Goal: Task Accomplishment & Management: Manage account settings

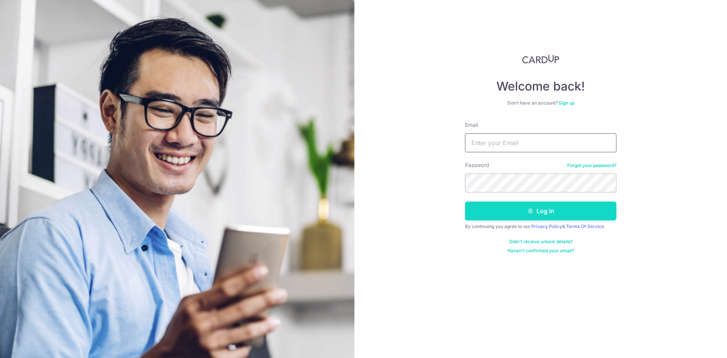
type input "[EMAIL_ADDRESS][DOMAIN_NAME]"
click at [516, 209] on button "Log in" at bounding box center [541, 211] width 152 height 19
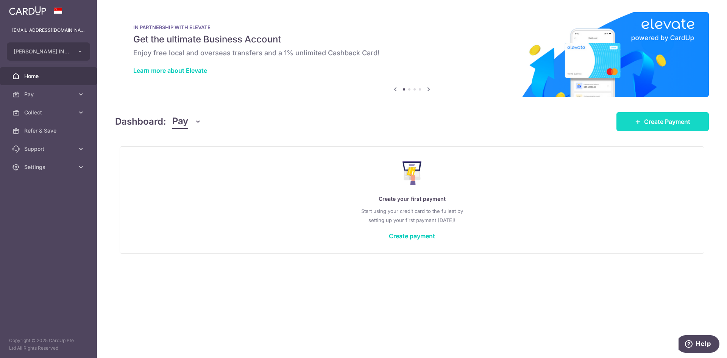
click at [665, 121] on span "Create Payment" at bounding box center [667, 121] width 46 height 9
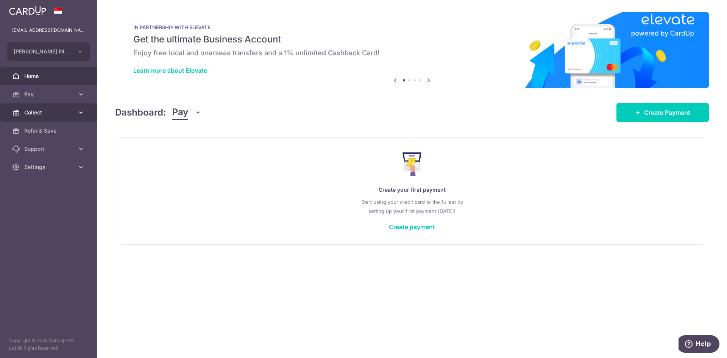
click at [60, 115] on span "Collect" at bounding box center [49, 113] width 50 height 8
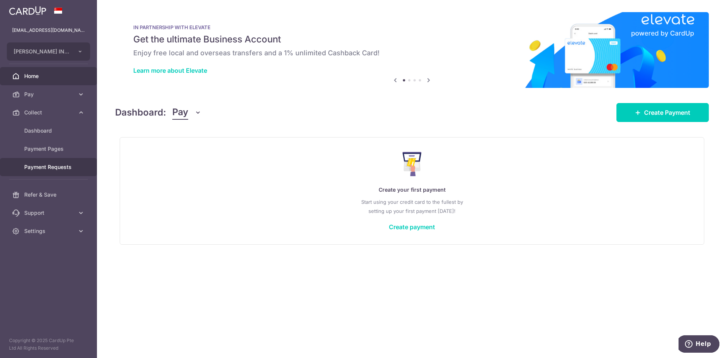
click at [66, 169] on span "Payment Requests" at bounding box center [49, 167] width 50 height 8
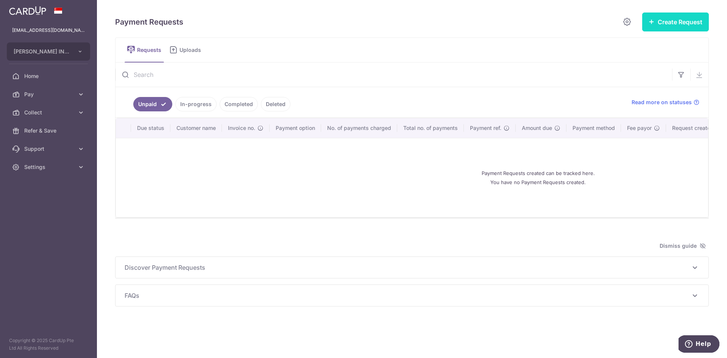
click at [695, 21] on button "Create Request" at bounding box center [675, 21] width 67 height 19
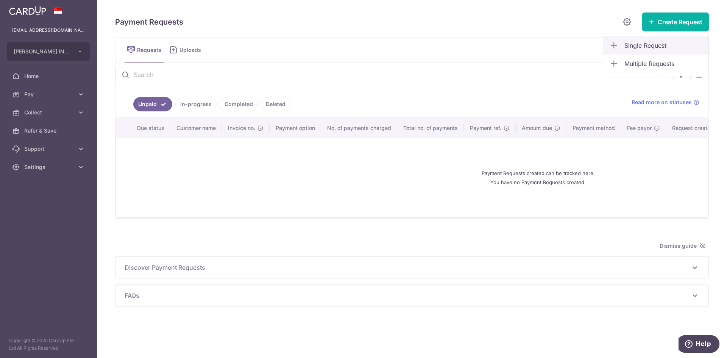
click at [678, 50] on link "Single Request" at bounding box center [655, 45] width 105 height 18
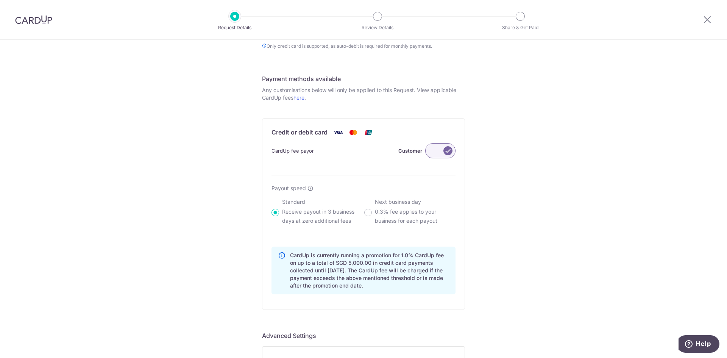
scroll to position [379, 0]
click at [439, 156] on label at bounding box center [440, 150] width 30 height 15
click at [0, 0] on input "Customer" at bounding box center [0, 0] width 0 height 0
click at [447, 153] on label at bounding box center [440, 150] width 30 height 15
click at [0, 0] on input "Me" at bounding box center [0, 0] width 0 height 0
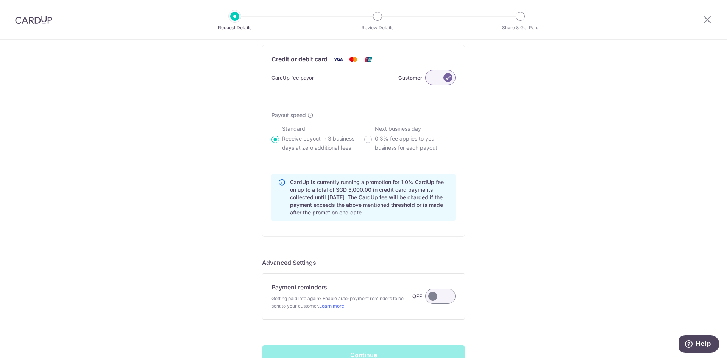
scroll to position [455, 0]
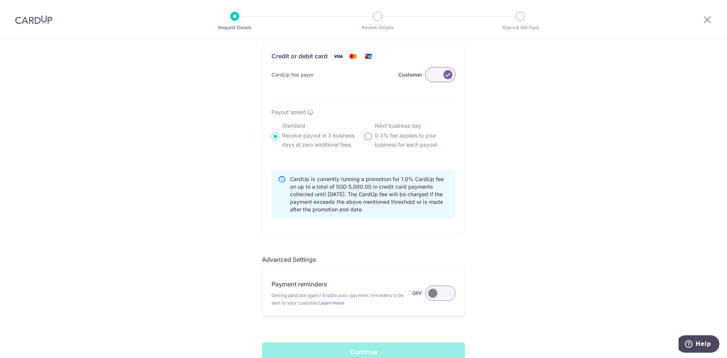
click at [370, 136] on input "Next business day 0.3% fee applies to your business for each payout" at bounding box center [368, 137] width 8 height 8
radio input "true"
click at [277, 138] on input "Standard Receive payout in 3 business days at zero additional fees" at bounding box center [276, 137] width 8 height 8
radio input "true"
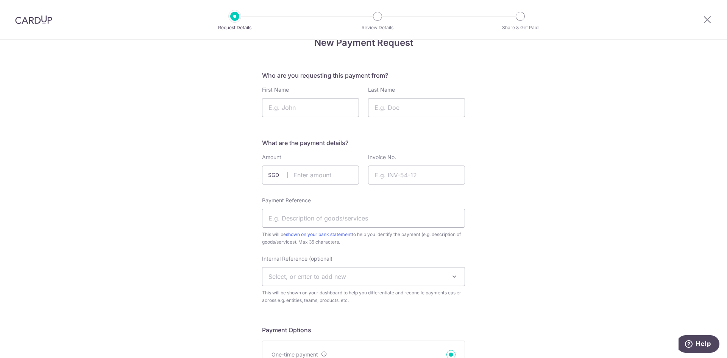
scroll to position [0, 0]
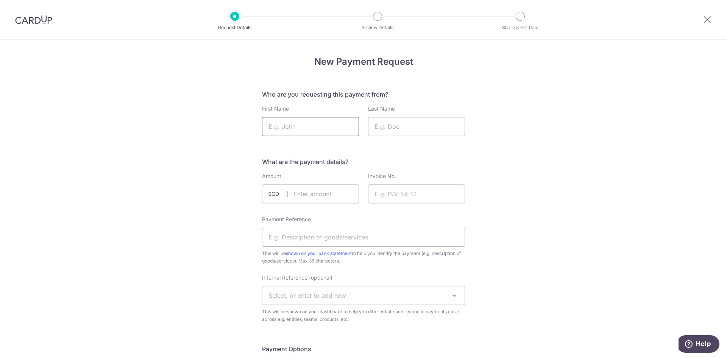
click at [316, 132] on input "First Name" at bounding box center [310, 126] width 97 height 19
type input "Wong"
click at [414, 128] on input "Last Name" at bounding box center [416, 126] width 97 height 19
type input "Shawn"
click at [331, 192] on input "text" at bounding box center [310, 193] width 97 height 19
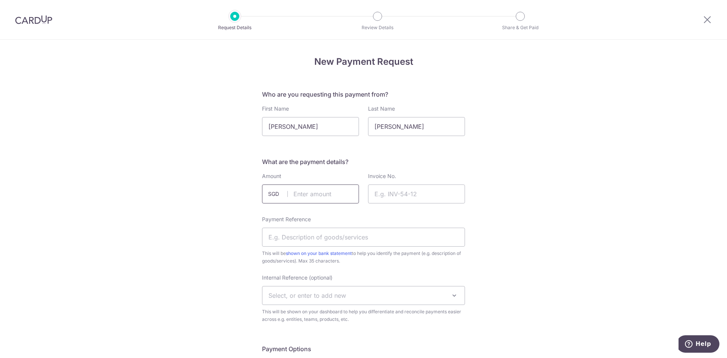
type input "5000.00"
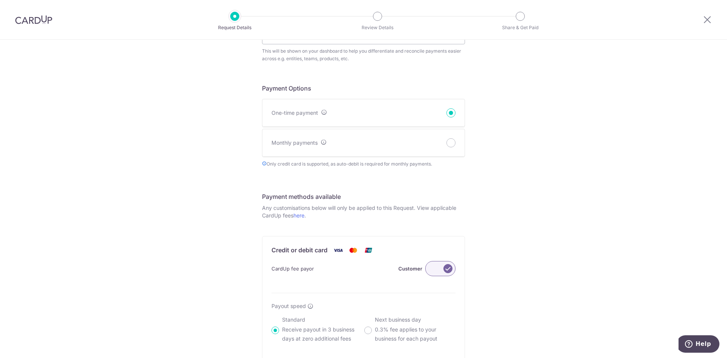
scroll to position [303, 0]
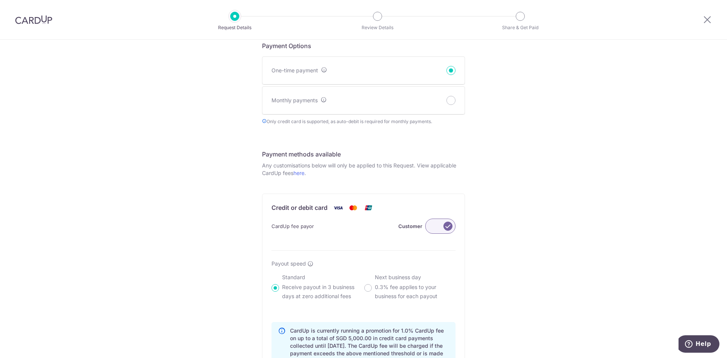
click at [434, 226] on label at bounding box center [440, 226] width 30 height 15
click at [0, 0] on input "Customer" at bounding box center [0, 0] width 0 height 0
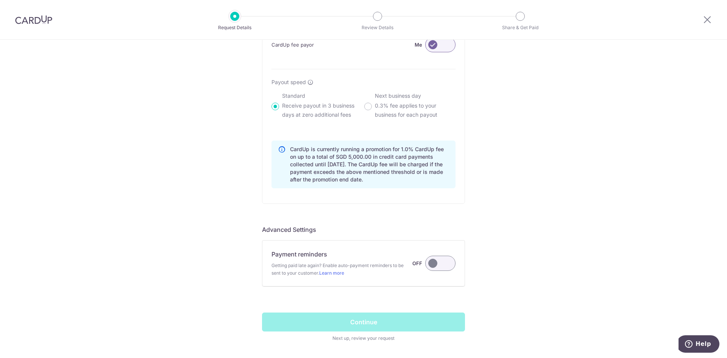
scroll to position [492, 0]
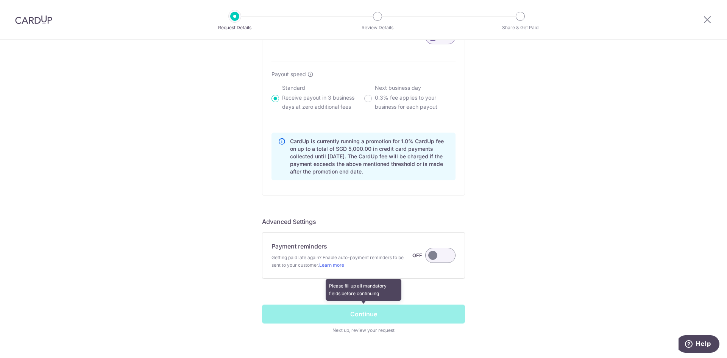
click at [346, 332] on span at bounding box center [363, 320] width 203 height 30
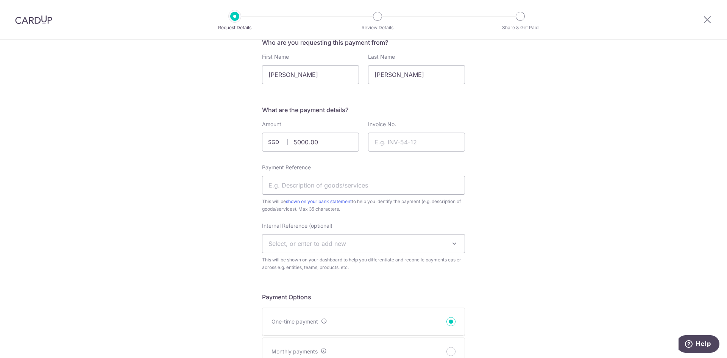
scroll to position [21, 0]
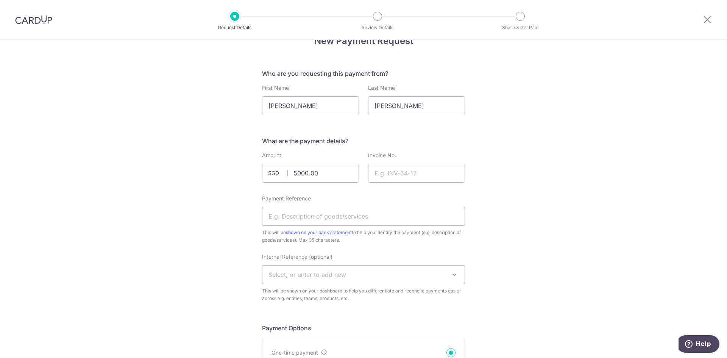
click at [384, 220] on input "Payment Reference" at bounding box center [363, 216] width 203 height 19
type input "380C canberra street"
click at [356, 270] on span "Select, or enter to add new" at bounding box center [363, 275] width 202 height 18
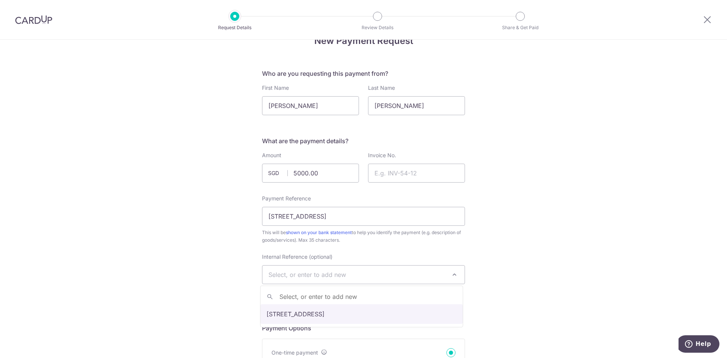
select select "380c canberra street"
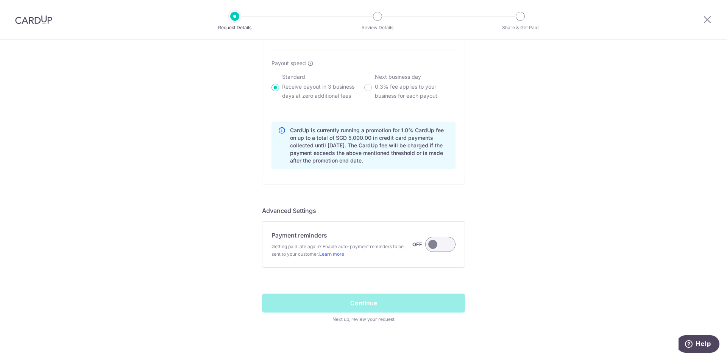
scroll to position [513, 0]
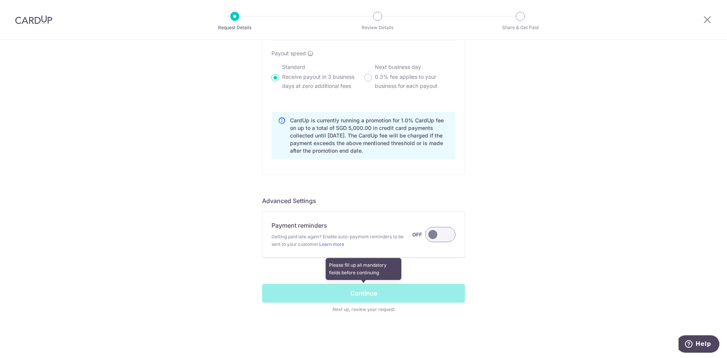
click at [384, 295] on span at bounding box center [363, 299] width 203 height 30
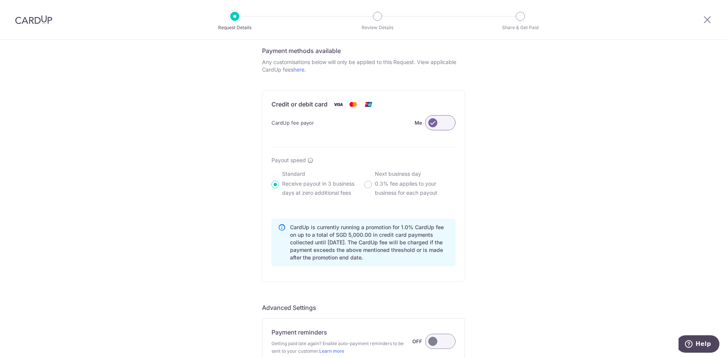
scroll to position [400, 0]
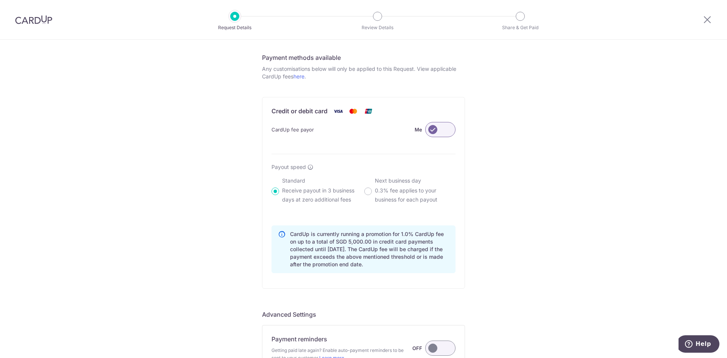
click at [319, 191] on p "Receive payout in 3 business days at zero additional fees" at bounding box center [322, 195] width 81 height 18
click at [279, 191] on input "Standard Receive payout in 3 business days at zero additional fees" at bounding box center [276, 191] width 8 height 8
radio input "true"
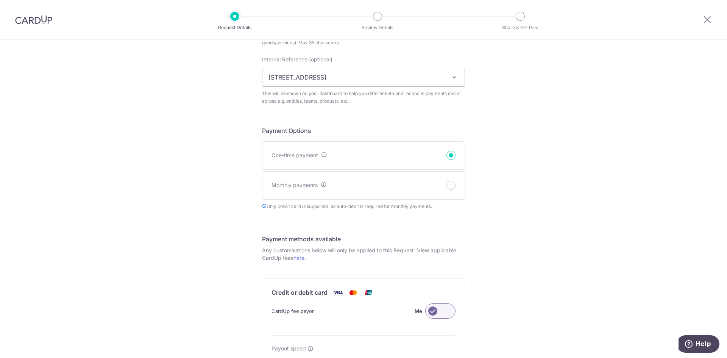
scroll to position [210, 0]
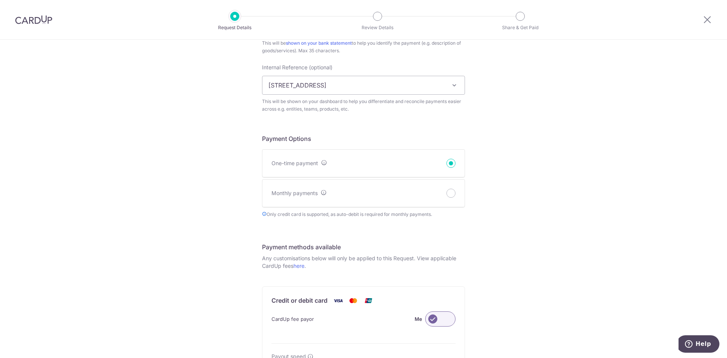
click at [449, 165] on input "One-time payment" at bounding box center [451, 163] width 9 height 9
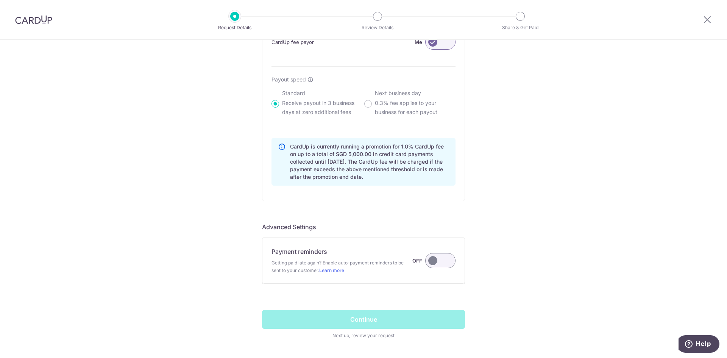
scroll to position [513, 0]
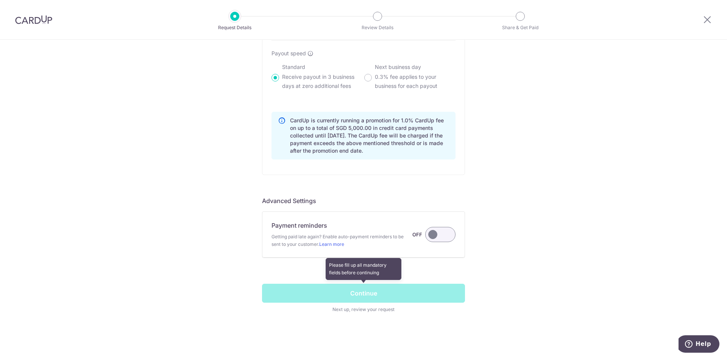
click at [339, 288] on span at bounding box center [363, 299] width 203 height 30
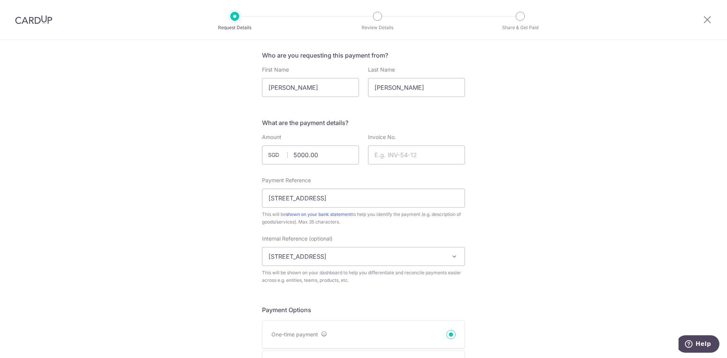
scroll to position [21, 0]
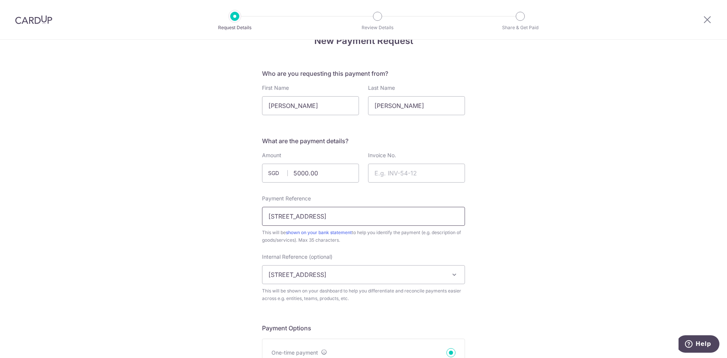
click at [361, 215] on input "380C canberra street" at bounding box center [363, 216] width 203 height 19
click at [412, 240] on span "This will be shown on your bank statement to help you identify the payment (e.g…" at bounding box center [363, 236] width 203 height 15
click at [323, 169] on input "5000.00" at bounding box center [310, 173] width 97 height 19
click at [294, 174] on input "5000.00" at bounding box center [310, 173] width 97 height 19
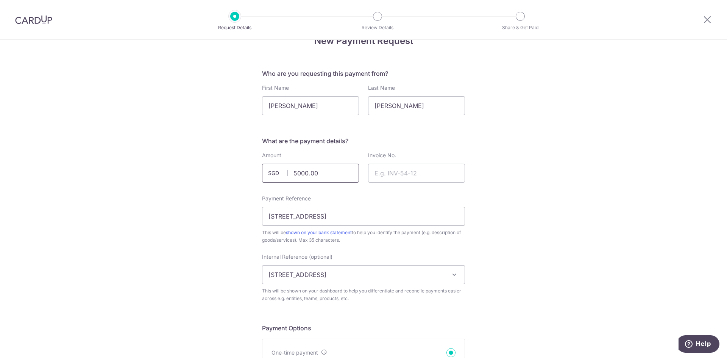
click at [348, 182] on input "5000.00" at bounding box center [310, 173] width 97 height 19
click at [328, 177] on input "5000.00" at bounding box center [310, 173] width 97 height 19
click button "Confirm and Update" at bounding box center [0, 0] width 0 height 0
type input "5000.00"
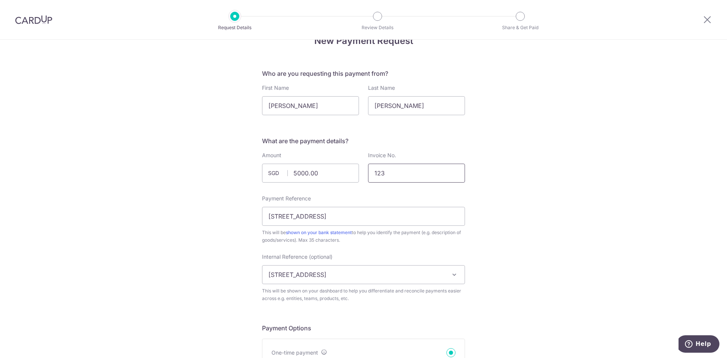
type input "123"
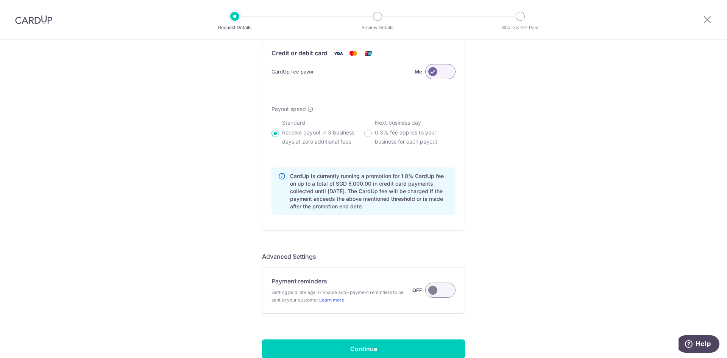
scroll to position [513, 0]
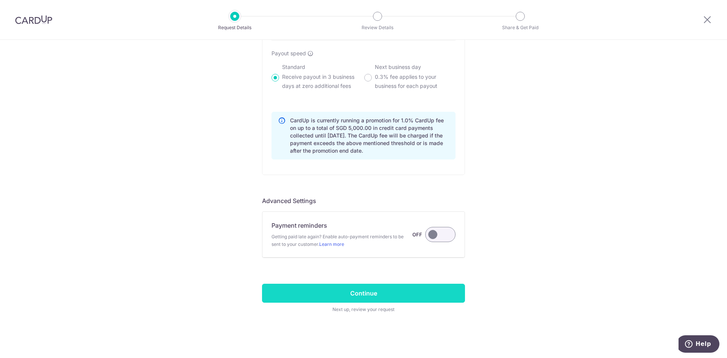
click at [404, 296] on input "Continue" at bounding box center [363, 293] width 203 height 19
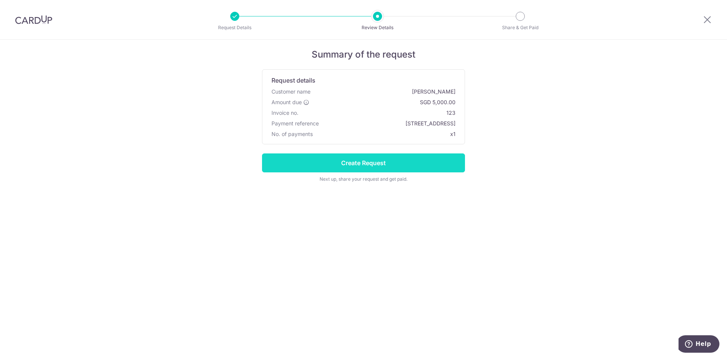
click at [398, 161] on input "Create Request" at bounding box center [363, 162] width 203 height 19
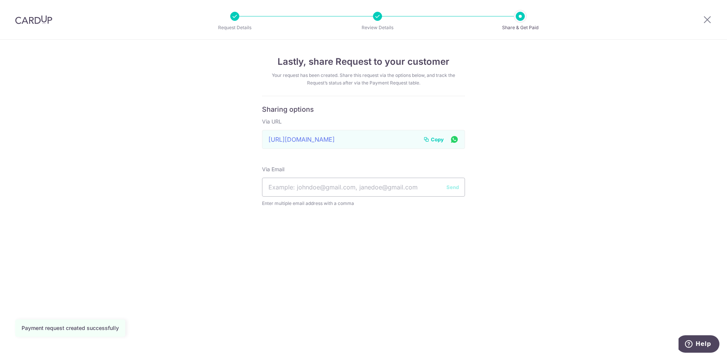
click at [361, 140] on div "[URL][DOMAIN_NAME] Link to page copied to clipboard Copy" at bounding box center [363, 139] width 203 height 19
click at [371, 140] on div "[URL][DOMAIN_NAME] Link to page copied to clipboard Copy" at bounding box center [363, 139] width 203 height 19
click at [441, 141] on span "Copy" at bounding box center [437, 140] width 13 height 8
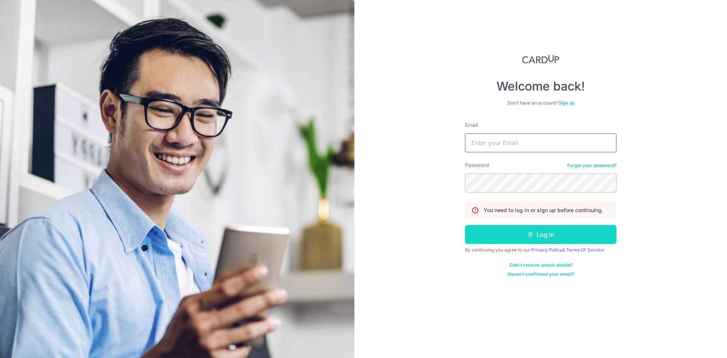
type input "[EMAIL_ADDRESS][DOMAIN_NAME]"
click at [525, 227] on button "Log in" at bounding box center [541, 234] width 152 height 19
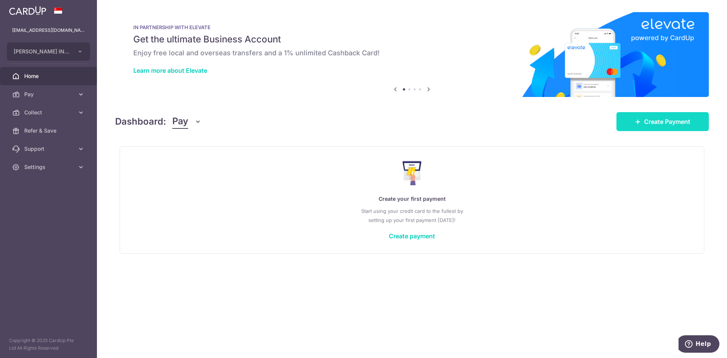
click at [661, 124] on span "Create Payment" at bounding box center [667, 121] width 46 height 9
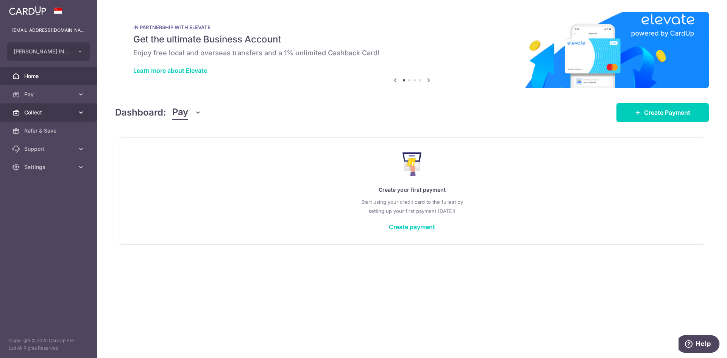
click at [71, 107] on link "Collect" at bounding box center [48, 112] width 97 height 18
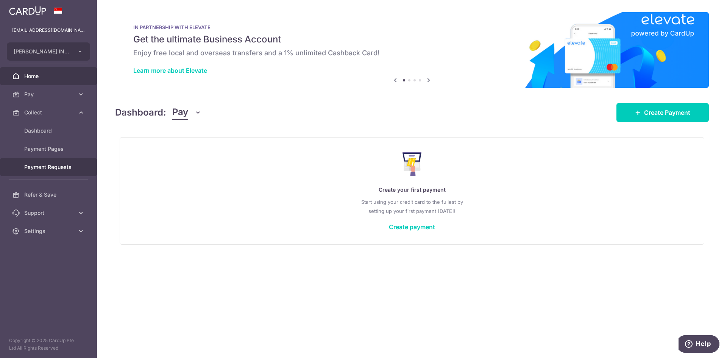
click at [73, 170] on span "Payment Requests" at bounding box center [49, 167] width 50 height 8
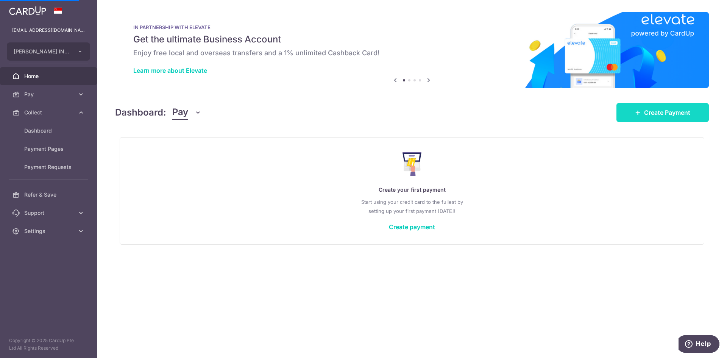
click at [639, 121] on link "Create Payment" at bounding box center [663, 112] width 92 height 19
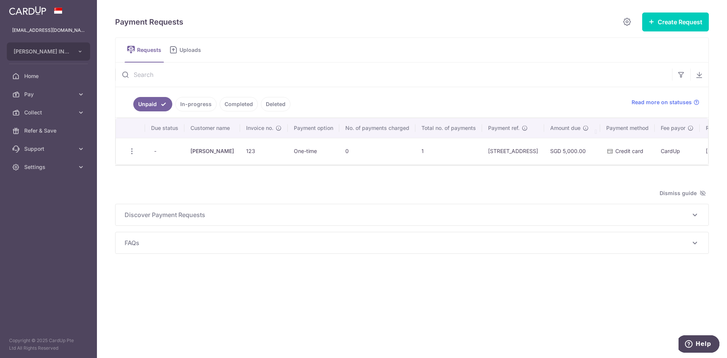
click at [206, 147] on td "Wong Shawn" at bounding box center [212, 151] width 56 height 27
click at [132, 152] on icon "button" at bounding box center [132, 151] width 8 height 8
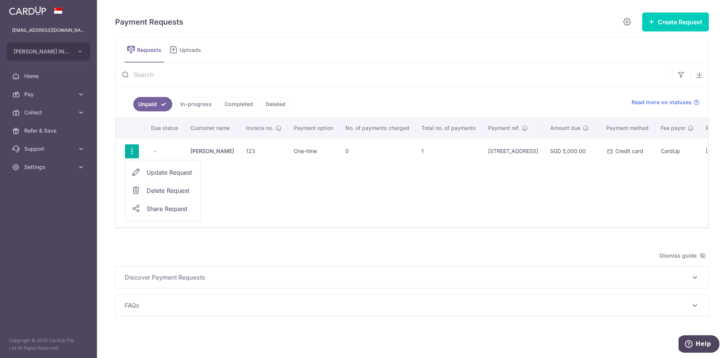
click at [160, 189] on span "Delete Request" at bounding box center [171, 190] width 48 height 9
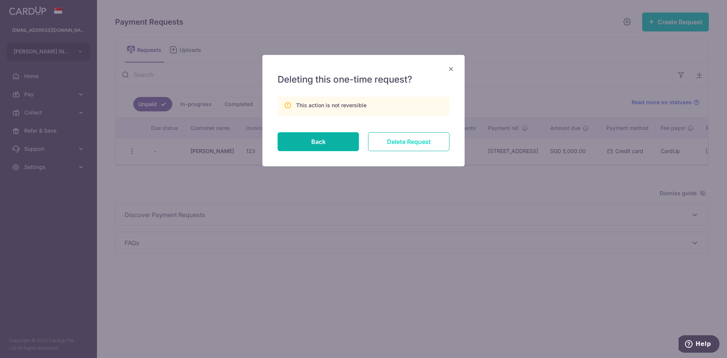
click at [389, 145] on input "Delete Request" at bounding box center [408, 141] width 81 height 19
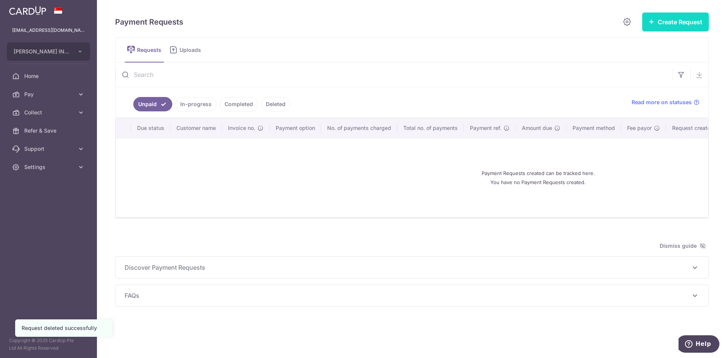
click at [666, 20] on button "Create Request" at bounding box center [675, 21] width 67 height 19
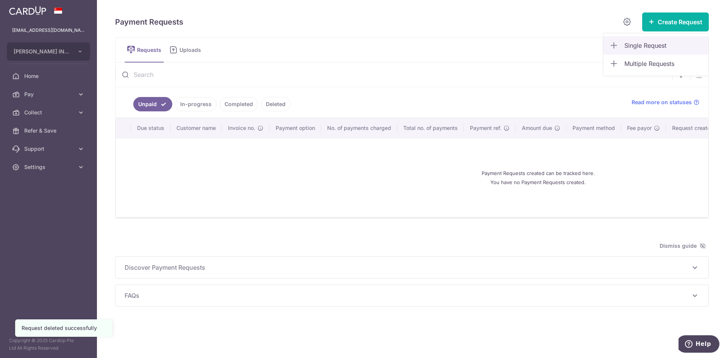
click at [664, 46] on span "Single Request" at bounding box center [664, 45] width 78 height 9
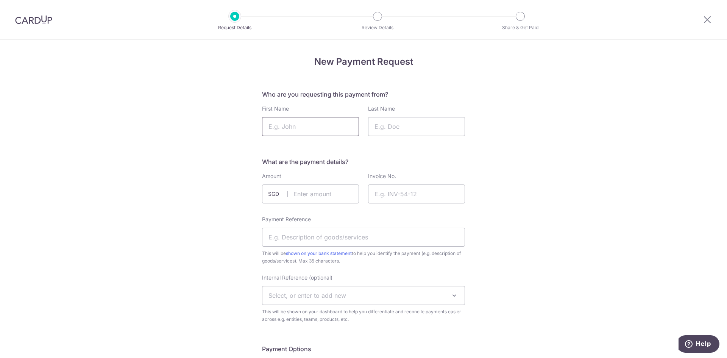
click at [324, 126] on input "First Name" at bounding box center [310, 126] width 97 height 19
type input "[PERSON_NAME]"
drag, startPoint x: 394, startPoint y: 136, endPoint x: 395, endPoint y: 131, distance: 4.2
click at [394, 135] on input "Last Name" at bounding box center [416, 126] width 97 height 19
type input "[PERSON_NAME]"
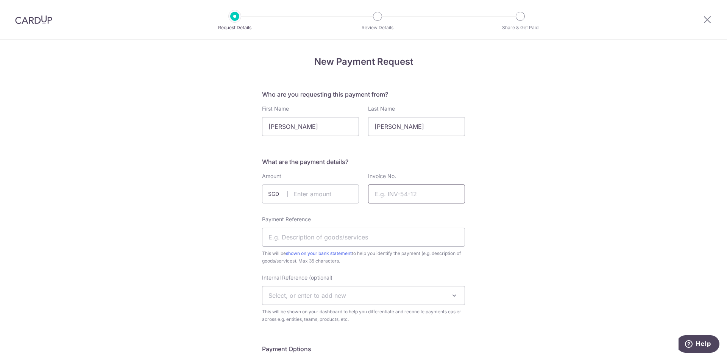
click at [400, 196] on input "Invoice No." at bounding box center [416, 193] width 97 height 19
type input "123"
click at [322, 194] on input "text" at bounding box center [310, 193] width 97 height 19
click button "Confirm and Update" at bounding box center [0, 0] width 0 height 0
type input "5000.00"
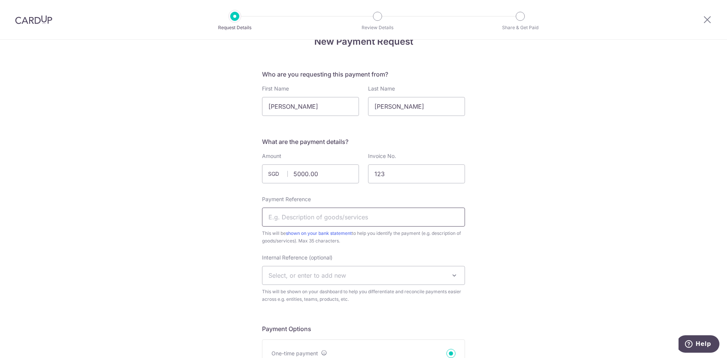
scroll to position [114, 0]
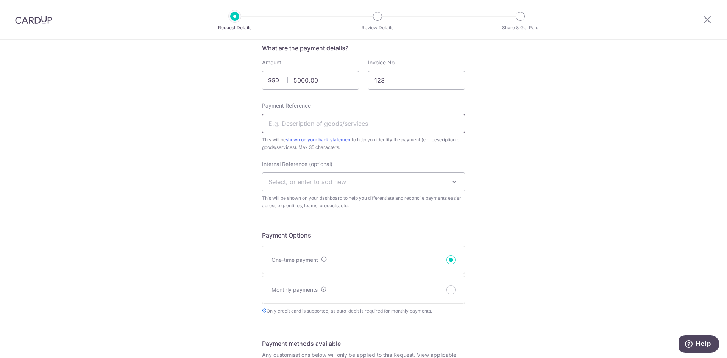
click at [346, 124] on input "Payment Reference" at bounding box center [363, 123] width 203 height 19
type input "380C canberra street"
click at [331, 185] on span "Select, or enter to add new" at bounding box center [308, 182] width 78 height 8
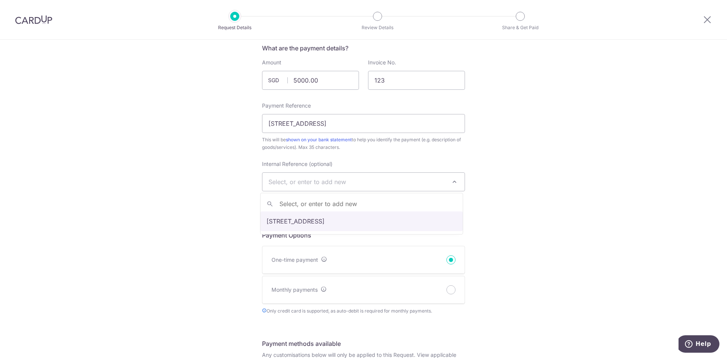
select select "380c canberra street"
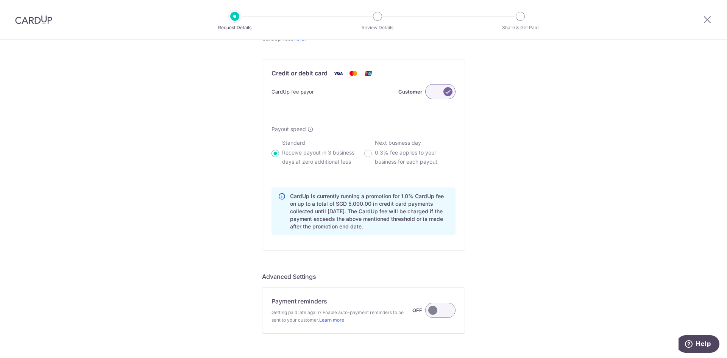
scroll to position [475, 0]
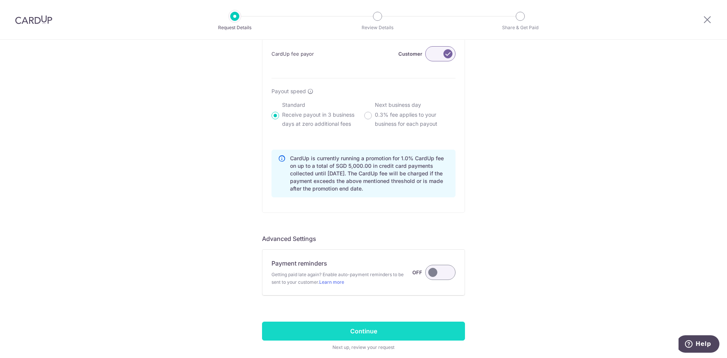
click at [428, 328] on input "Continue" at bounding box center [363, 331] width 203 height 19
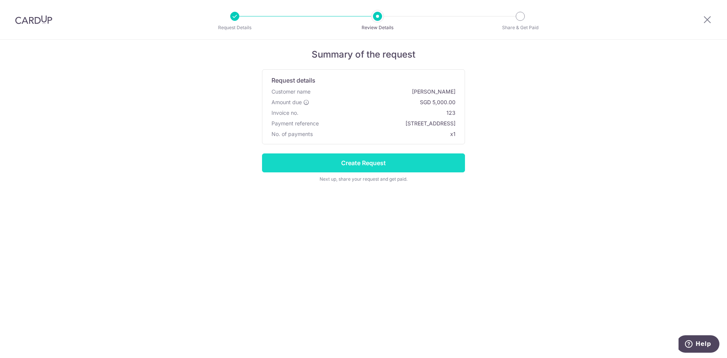
click at [429, 163] on input "Create Request" at bounding box center [363, 162] width 203 height 19
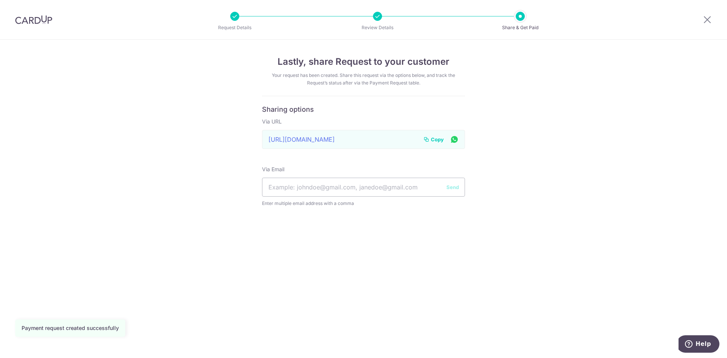
click at [402, 141] on div "[URL][DOMAIN_NAME] Link to page copied to clipboard Copy" at bounding box center [363, 139] width 203 height 19
click at [402, 141] on div "https://app.cardup.co/collect/pay_req/85f1c167099 Link to page copied to clipbo…" at bounding box center [363, 139] width 203 height 19
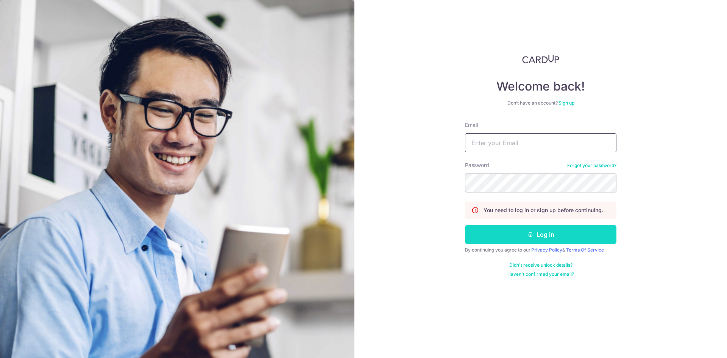
type input "[EMAIL_ADDRESS][DOMAIN_NAME]"
click at [591, 231] on button "Log in" at bounding box center [541, 234] width 152 height 19
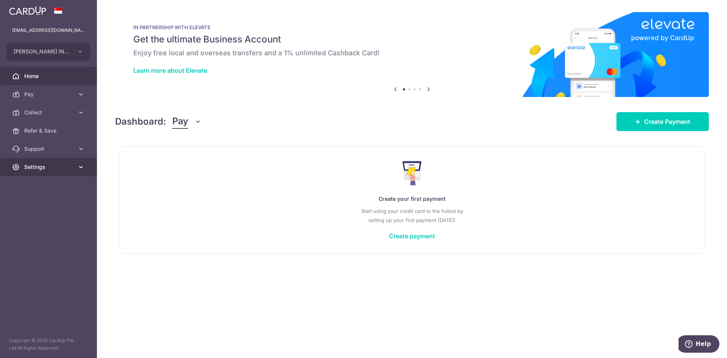
click at [53, 170] on span "Settings" at bounding box center [49, 167] width 50 height 8
click at [54, 207] on span "Logout" at bounding box center [49, 204] width 50 height 8
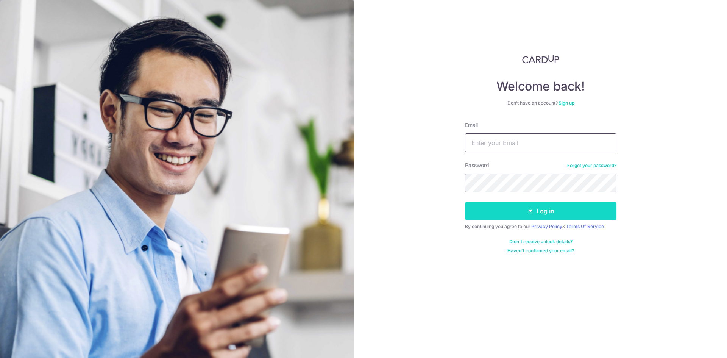
type input "info@regointeriordesign.com"
click at [536, 210] on button "Log in" at bounding box center [541, 211] width 152 height 19
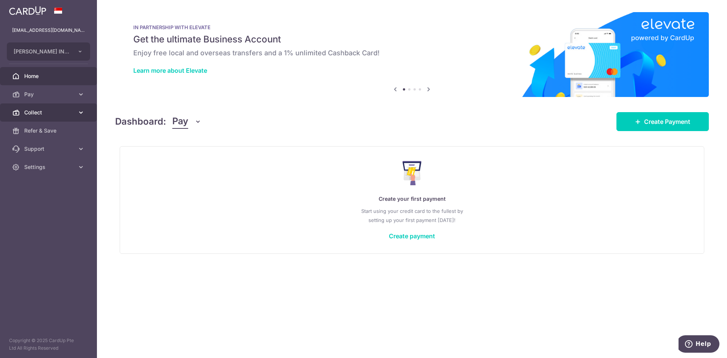
click at [52, 112] on span "Collect" at bounding box center [49, 113] width 50 height 8
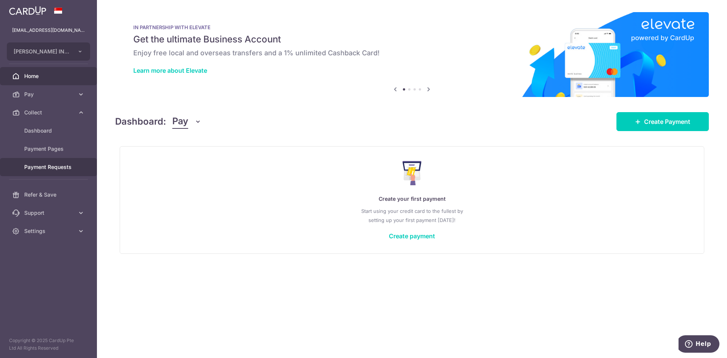
click at [62, 170] on span "Payment Requests" at bounding box center [49, 167] width 50 height 8
click at [659, 118] on span "Create Payment" at bounding box center [667, 121] width 46 height 9
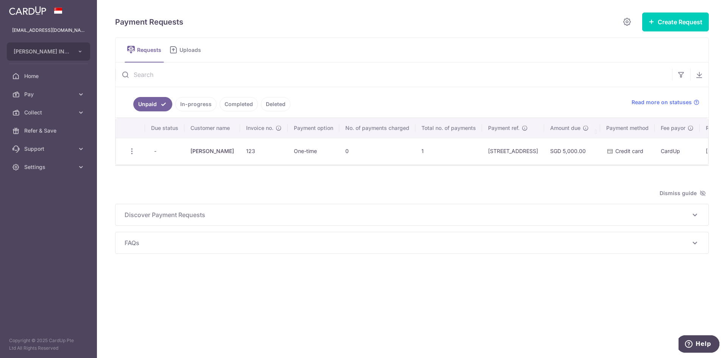
drag, startPoint x: 531, startPoint y: 152, endPoint x: 301, endPoint y: 136, distance: 230.8
click at [531, 152] on td "380C canberra street" at bounding box center [513, 151] width 62 height 27
click at [134, 151] on icon "button" at bounding box center [132, 151] width 8 height 8
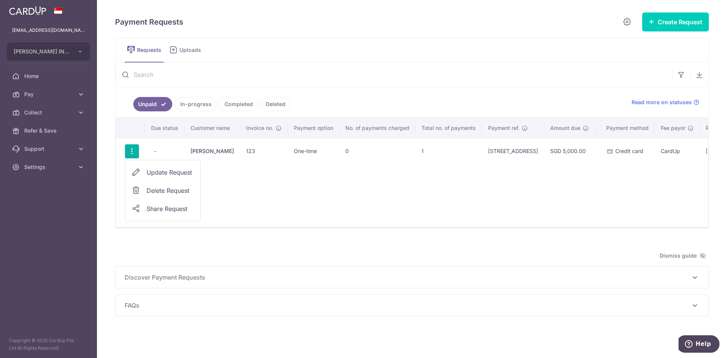
click at [176, 172] on span "Update Request" at bounding box center [171, 172] width 48 height 9
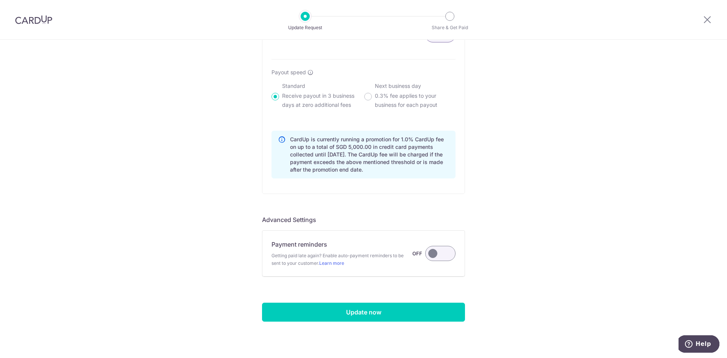
scroll to position [503, 0]
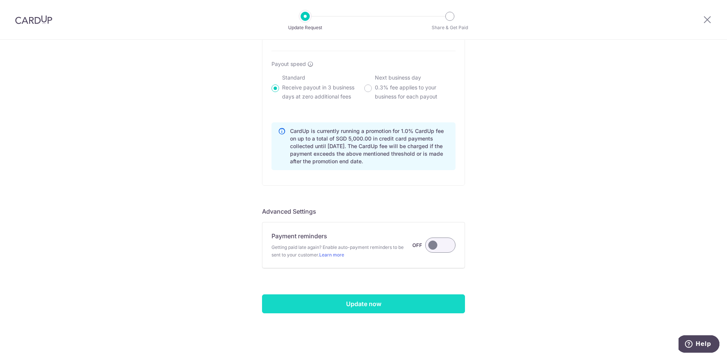
click at [416, 308] on input "Update now" at bounding box center [363, 303] width 203 height 19
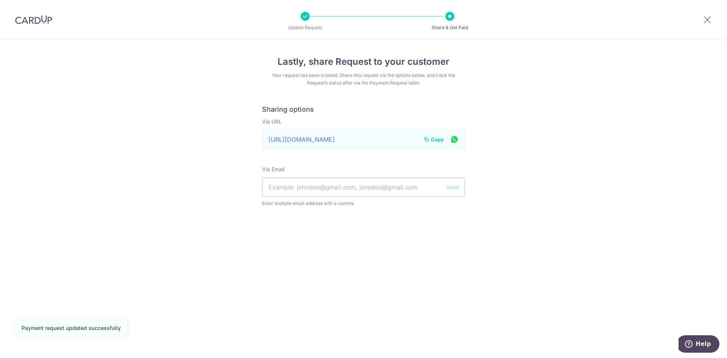
click at [317, 142] on div "[URL][DOMAIN_NAME] Link to page copied to clipboard Copy" at bounding box center [363, 139] width 203 height 19
click at [317, 141] on div "[URL][DOMAIN_NAME] Link to page copied to clipboard Copy" at bounding box center [363, 139] width 203 height 19
click at [704, 22] on icon at bounding box center [707, 19] width 9 height 9
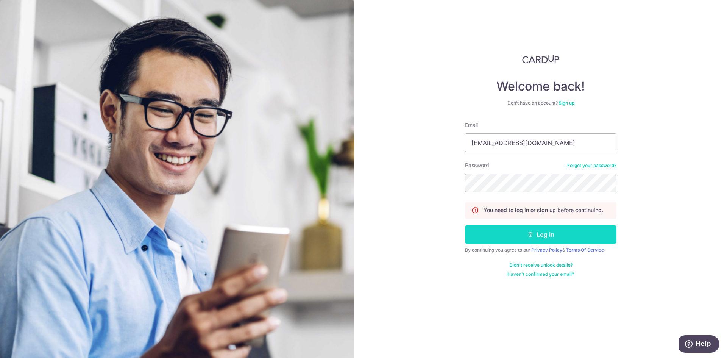
click at [575, 238] on button "Log in" at bounding box center [541, 234] width 152 height 19
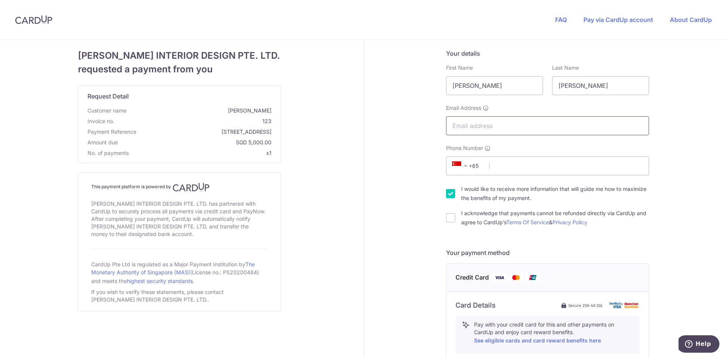
click at [503, 125] on input "Email Address" at bounding box center [547, 125] width 203 height 19
drag, startPoint x: 533, startPoint y: 126, endPoint x: 497, endPoint y: 127, distance: 36.0
click at [497, 127] on input "info@regointeriordesign.com" at bounding box center [547, 125] width 203 height 19
type input "info@regointerirdesign.com"
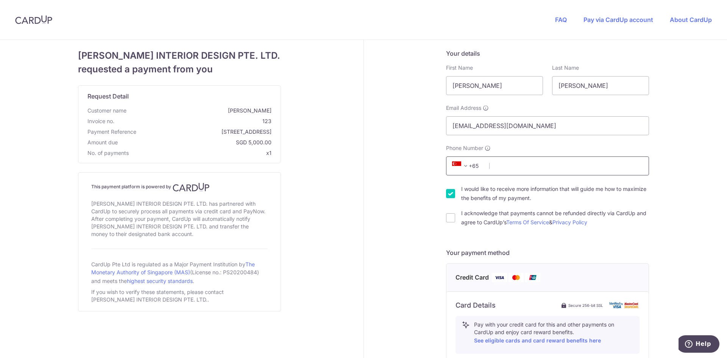
click at [574, 170] on input "Phone Number" at bounding box center [547, 165] width 203 height 19
type input "97730546"
click at [641, 224] on label "I acknowledge that payments cannot be refunded directly via CardUp and agree to…" at bounding box center [555, 218] width 188 height 18
click at [455, 222] on input "I acknowledge that payments cannot be refunded directly via CardUp and agree to…" at bounding box center [450, 217] width 9 height 9
checkbox input "true"
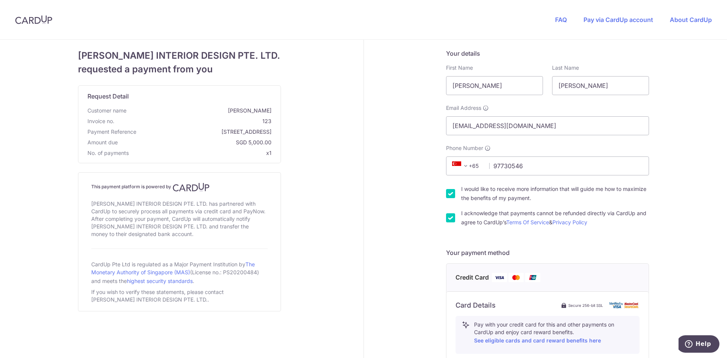
click at [479, 198] on label "I would like to receive more information that will guide me how to maximize the…" at bounding box center [555, 193] width 188 height 18
click at [455, 198] on input "I would like to receive more information that will guide me how to maximize the…" at bounding box center [450, 193] width 9 height 9
checkbox input "false"
click at [472, 217] on label "I acknowledge that payments cannot be refunded directly via CardUp and agree to…" at bounding box center [555, 218] width 188 height 18
click at [455, 217] on input "I acknowledge that payments cannot be refunded directly via CardUp and agree to…" at bounding box center [450, 217] width 9 height 9
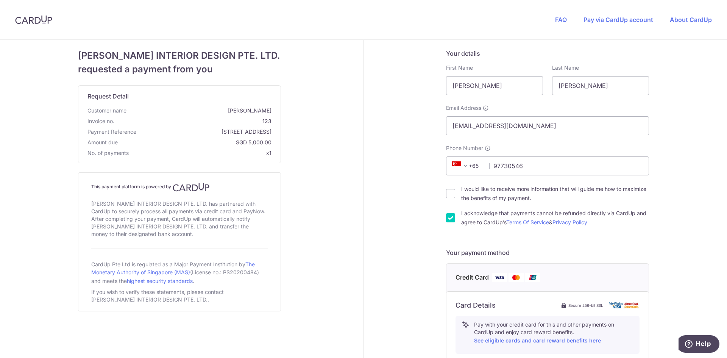
checkbox input "false"
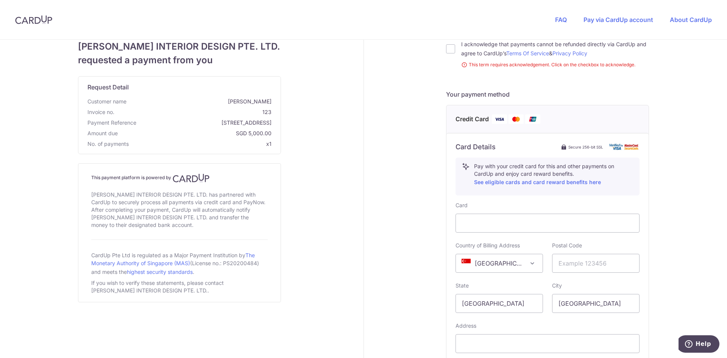
scroll to position [227, 0]
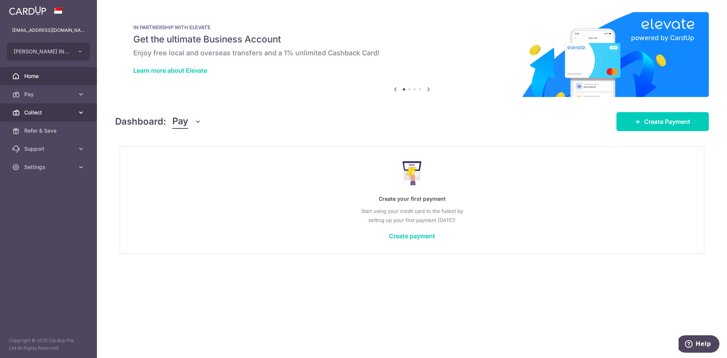
click at [50, 111] on span "Collect" at bounding box center [49, 113] width 50 height 8
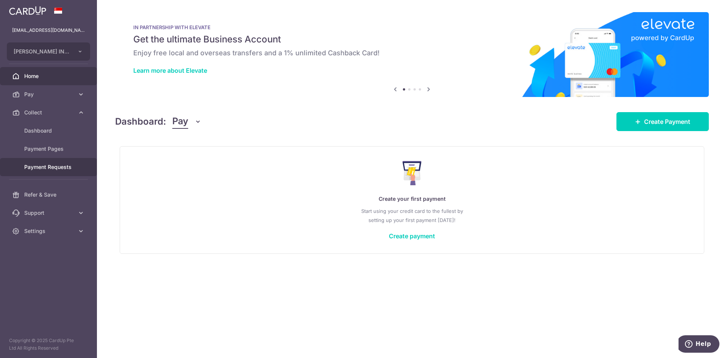
click at [61, 164] on span "Payment Requests" at bounding box center [49, 167] width 50 height 8
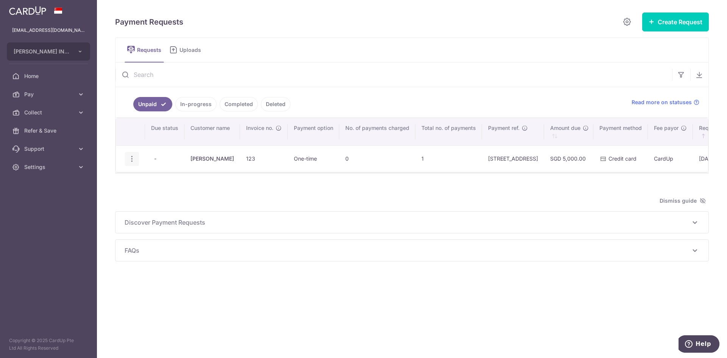
click at [133, 159] on icon "button" at bounding box center [132, 159] width 8 height 8
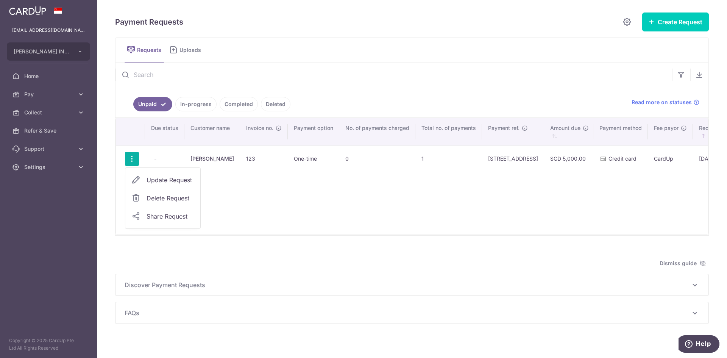
click at [177, 184] on span "Update Request" at bounding box center [171, 179] width 48 height 9
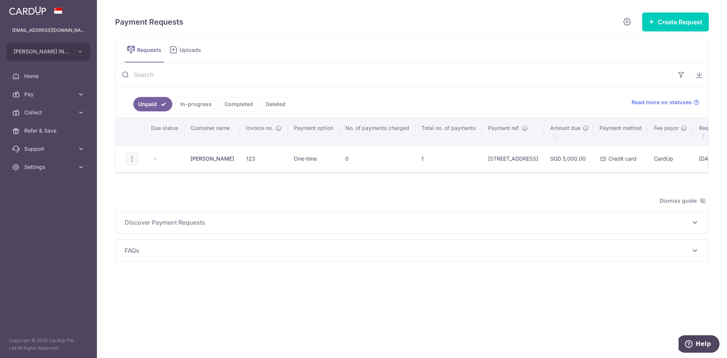
click at [135, 161] on icon "button" at bounding box center [132, 159] width 8 height 8
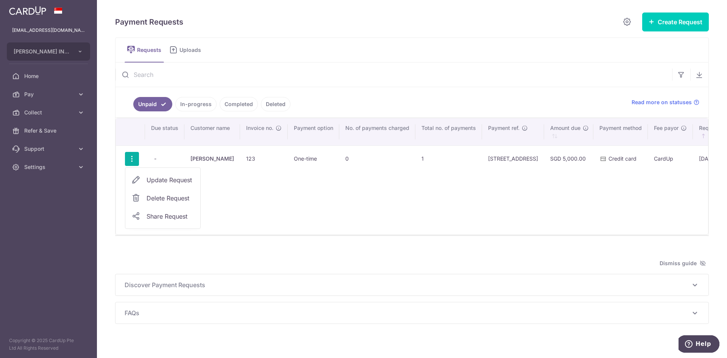
click at [167, 203] on link "Delete Request" at bounding box center [162, 198] width 75 height 18
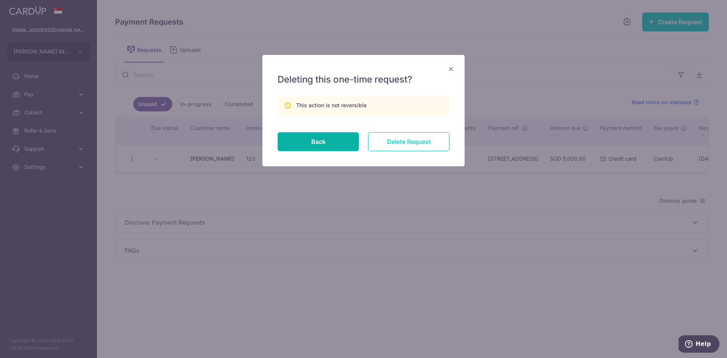
click at [397, 141] on input "Delete Request" at bounding box center [408, 141] width 81 height 19
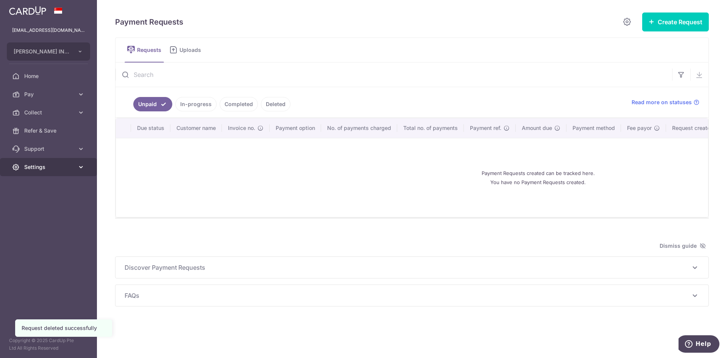
click at [45, 172] on link "Settings" at bounding box center [48, 167] width 97 height 18
click at [56, 206] on span "Logout" at bounding box center [49, 204] width 50 height 8
